Goal: Task Accomplishment & Management: Use online tool/utility

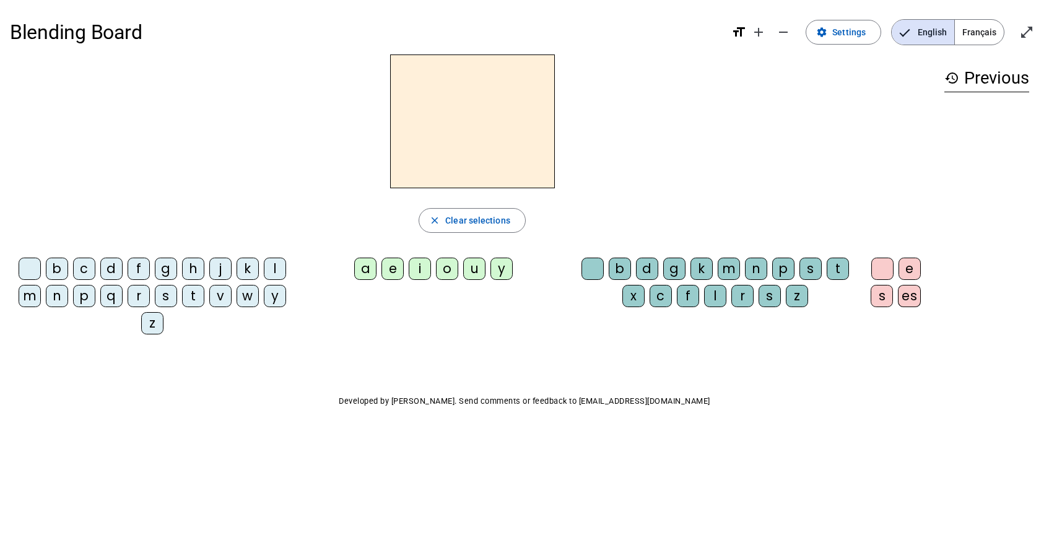
click at [252, 271] on div "k" at bounding box center [248, 269] width 22 height 22
click at [421, 269] on div "i" at bounding box center [420, 269] width 22 height 22
click at [840, 274] on div "t" at bounding box center [838, 269] width 22 height 22
click at [754, 271] on div "n" at bounding box center [756, 269] width 22 height 22
click at [790, 269] on div "p" at bounding box center [783, 269] width 22 height 22
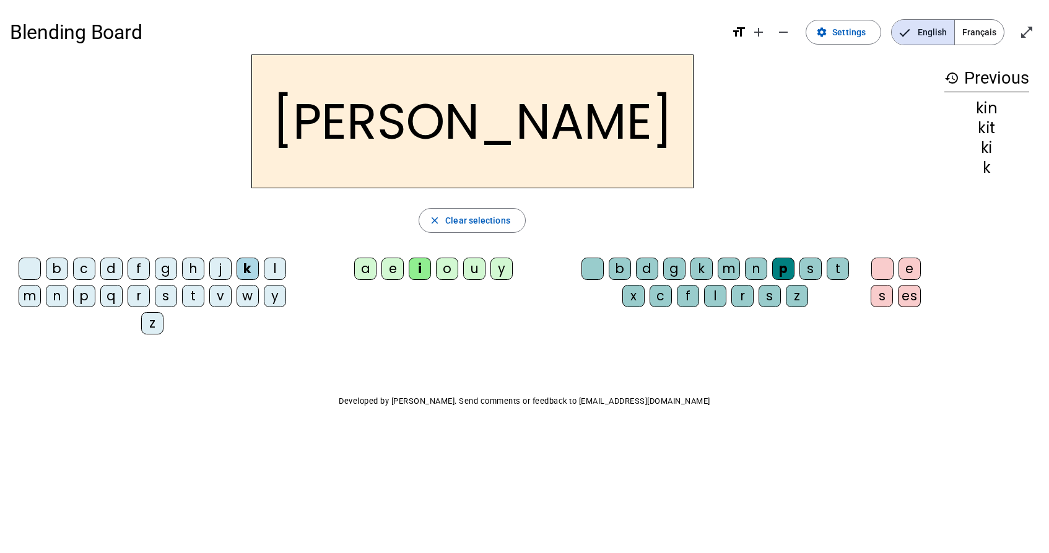
click at [733, 269] on div "m" at bounding box center [729, 269] width 22 height 22
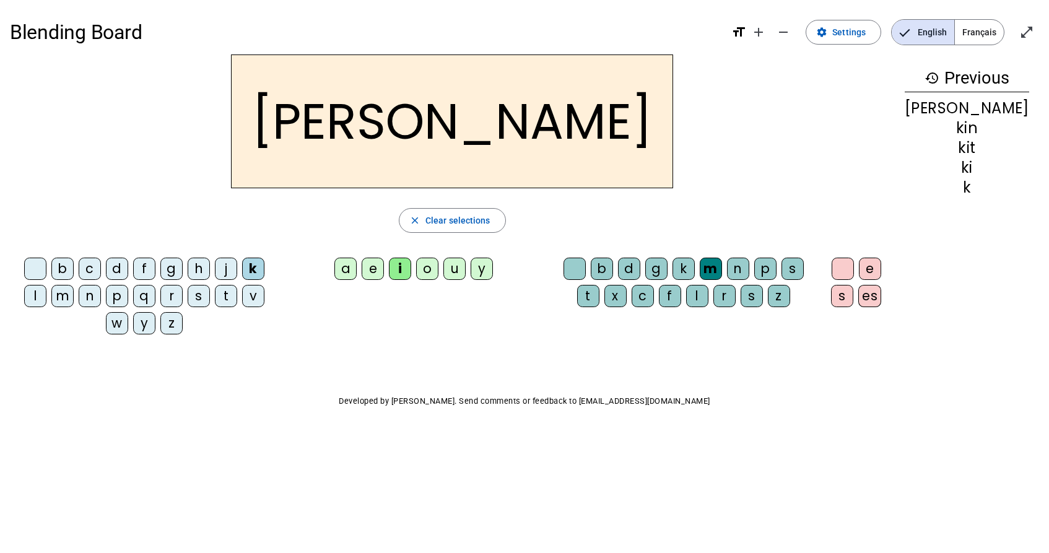
drag, startPoint x: 780, startPoint y: 271, endPoint x: 579, endPoint y: 240, distance: 203.7
click at [777, 268] on div "p" at bounding box center [765, 269] width 22 height 22
click at [188, 299] on div "s" at bounding box center [199, 296] width 22 height 22
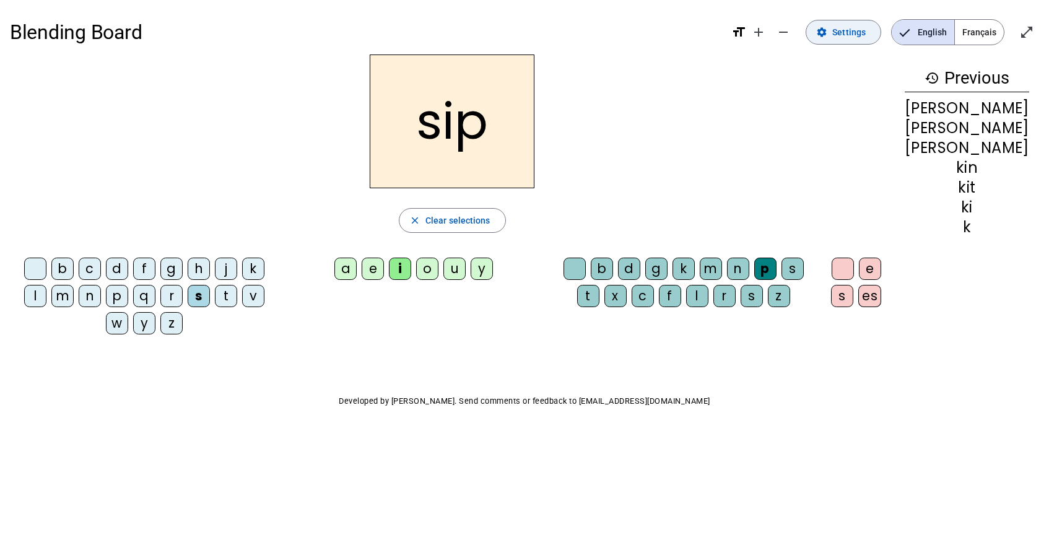
click at [859, 33] on span "Settings" at bounding box center [848, 32] width 33 height 15
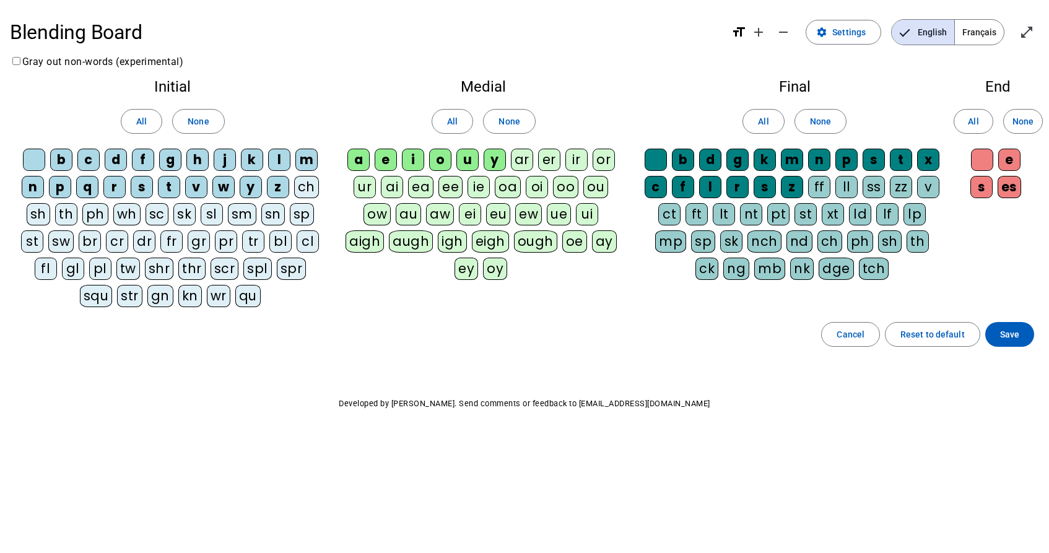
click at [181, 216] on div "sk" at bounding box center [184, 214] width 22 height 22
click at [152, 119] on span at bounding box center [141, 122] width 40 height 30
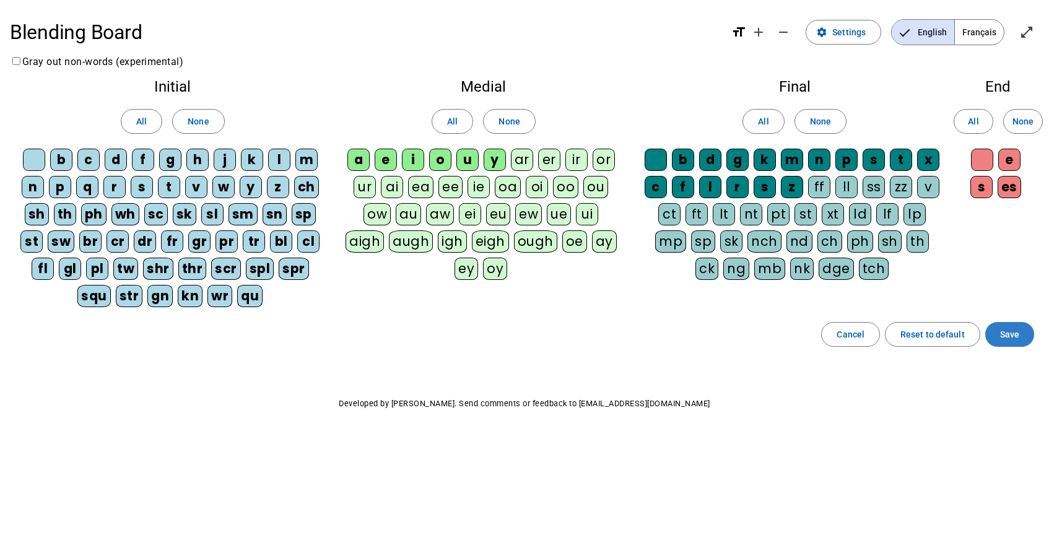
click at [1003, 334] on span "Save" at bounding box center [1009, 334] width 19 height 15
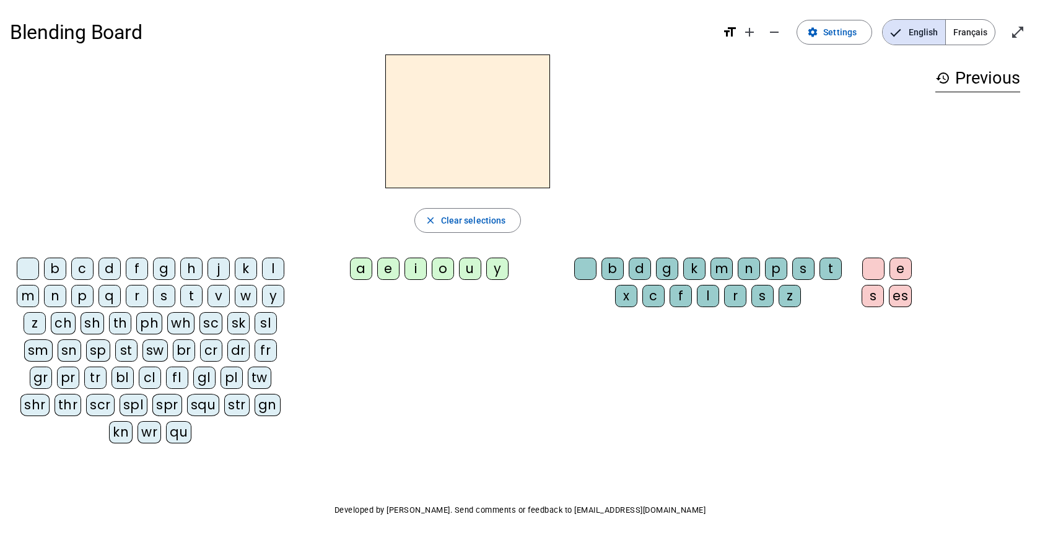
click at [240, 321] on div "sk" at bounding box center [238, 323] width 22 height 22
click at [421, 268] on div "i" at bounding box center [415, 269] width 22 height 22
click at [780, 265] on div "p" at bounding box center [776, 269] width 22 height 22
click at [643, 270] on div "d" at bounding box center [640, 269] width 22 height 22
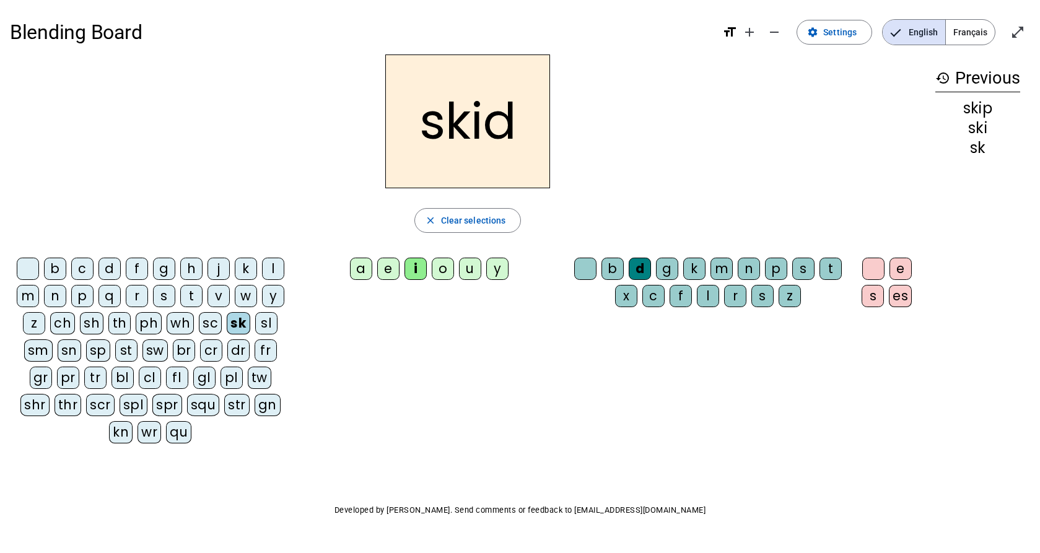
click at [748, 271] on div "n" at bounding box center [749, 269] width 22 height 22
click at [157, 294] on div "s" at bounding box center [164, 296] width 22 height 22
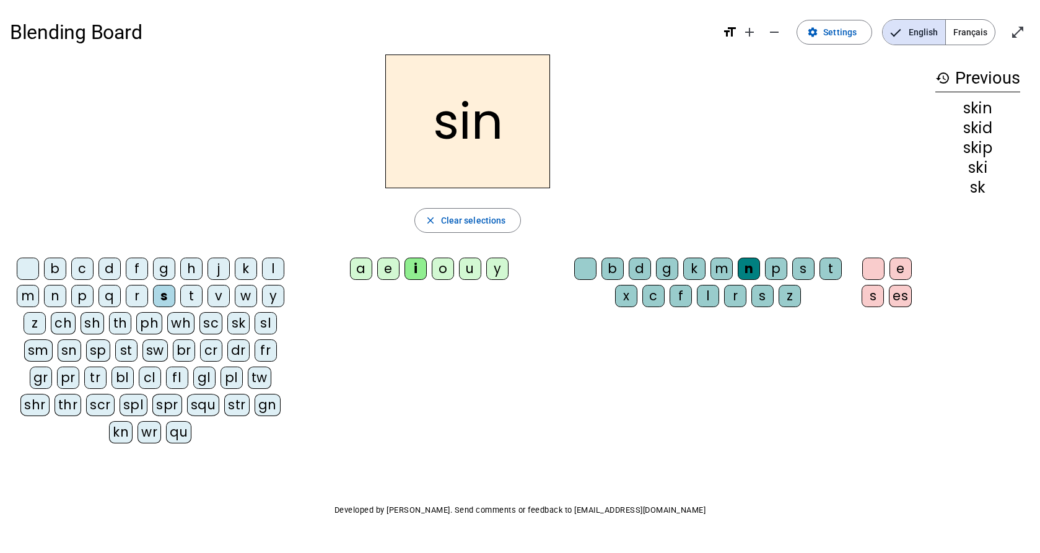
click at [250, 274] on div "k" at bounding box center [246, 269] width 22 height 22
click at [142, 273] on div "f" at bounding box center [137, 269] width 22 height 22
click at [196, 298] on div "t" at bounding box center [191, 296] width 22 height 22
click at [780, 273] on div "p" at bounding box center [776, 269] width 22 height 22
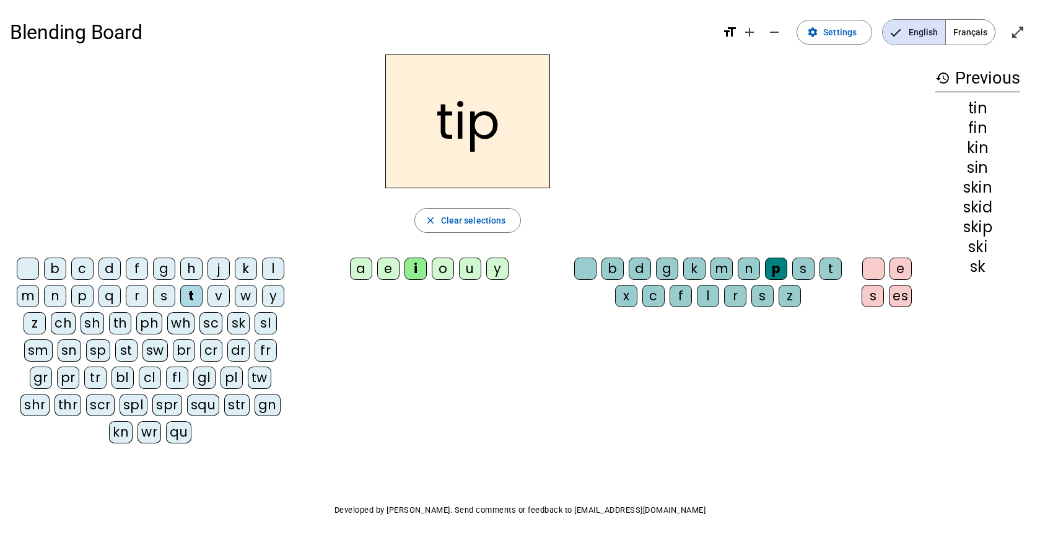
click at [359, 269] on div "a" at bounding box center [361, 269] width 22 height 22
click at [808, 270] on div "s" at bounding box center [803, 269] width 22 height 22
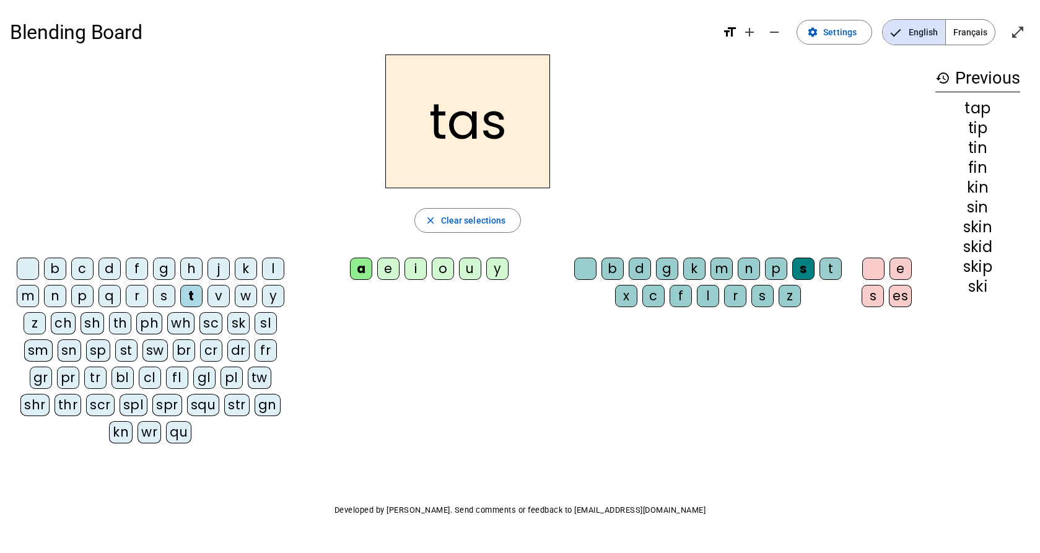
click at [779, 269] on div "p" at bounding box center [776, 269] width 22 height 22
click at [877, 298] on div "s" at bounding box center [873, 296] width 22 height 22
